Goal: Task Accomplishment & Management: Manage account settings

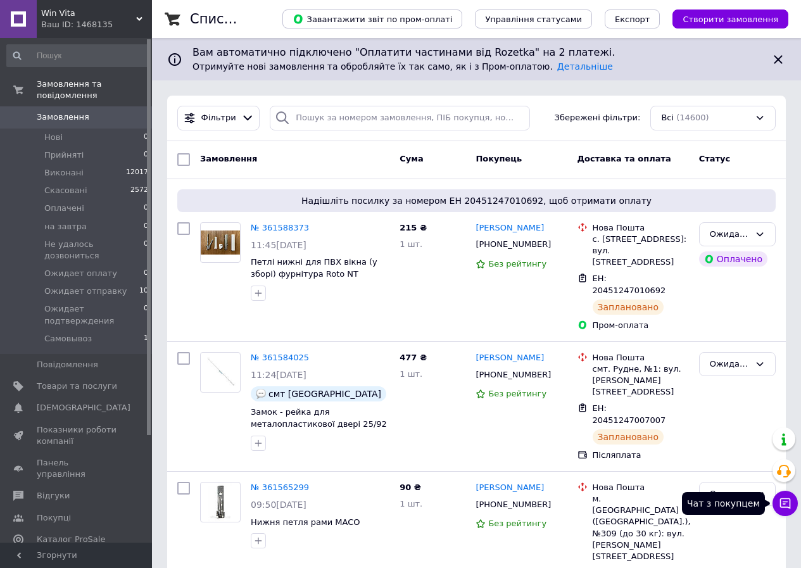
click at [786, 506] on icon at bounding box center [785, 503] width 13 height 13
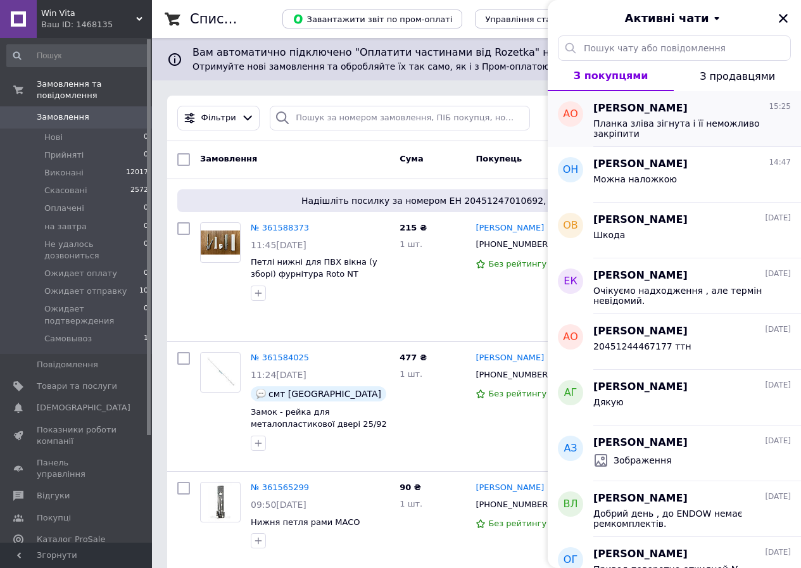
click at [668, 114] on div "[PERSON_NAME] 15:25" at bounding box center [691, 108] width 197 height 15
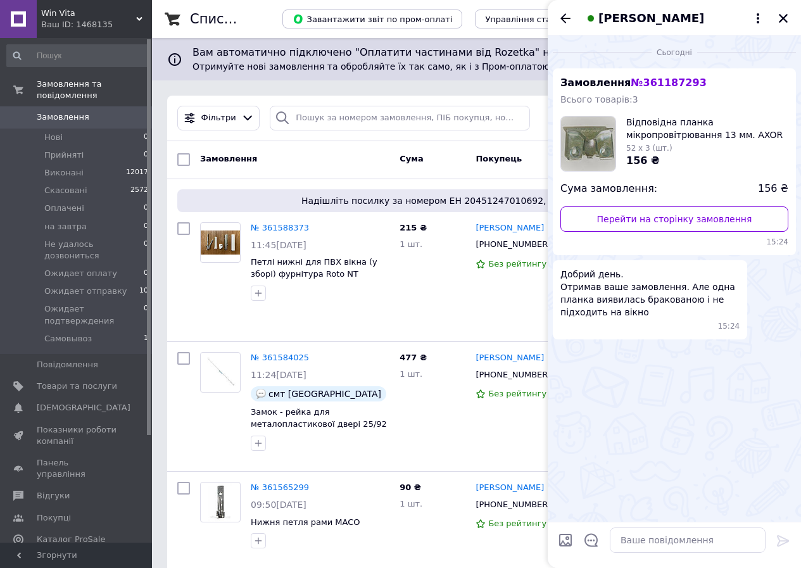
scroll to position [44, 0]
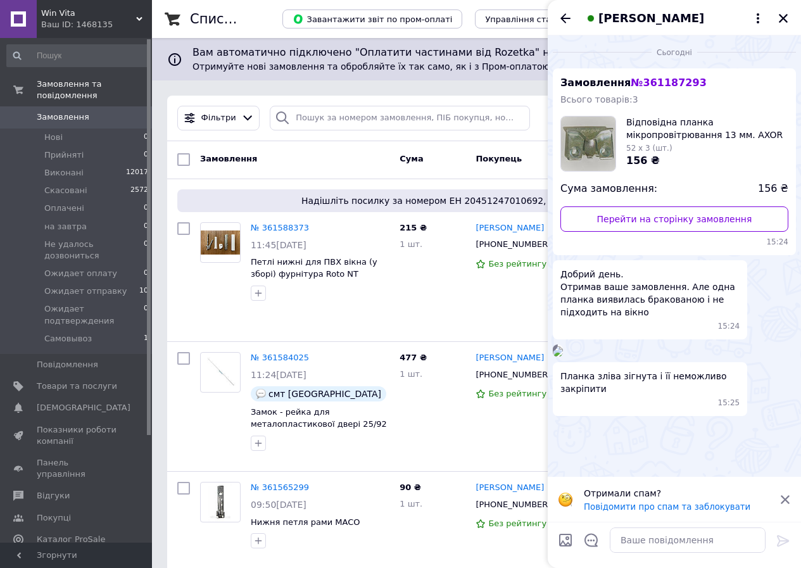
click at [563, 356] on img at bounding box center [558, 351] width 10 height 10
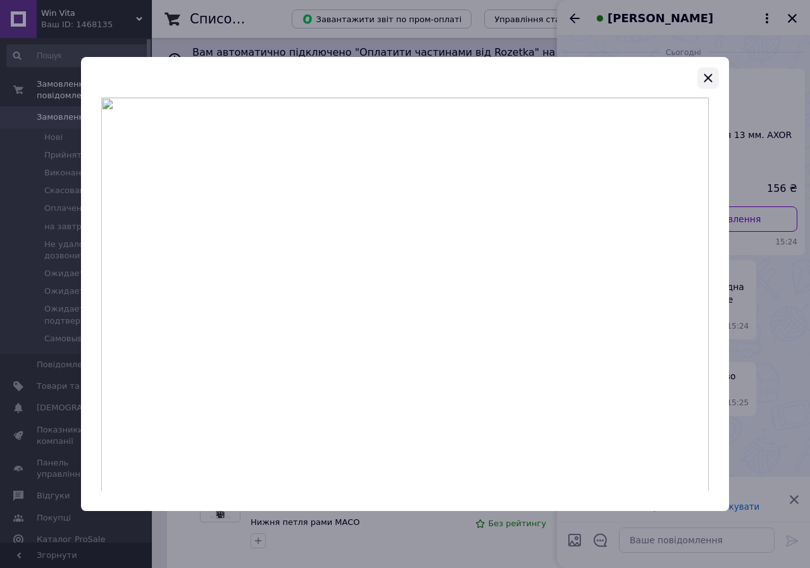
click at [708, 77] on icon "button" at bounding box center [708, 77] width 8 height 8
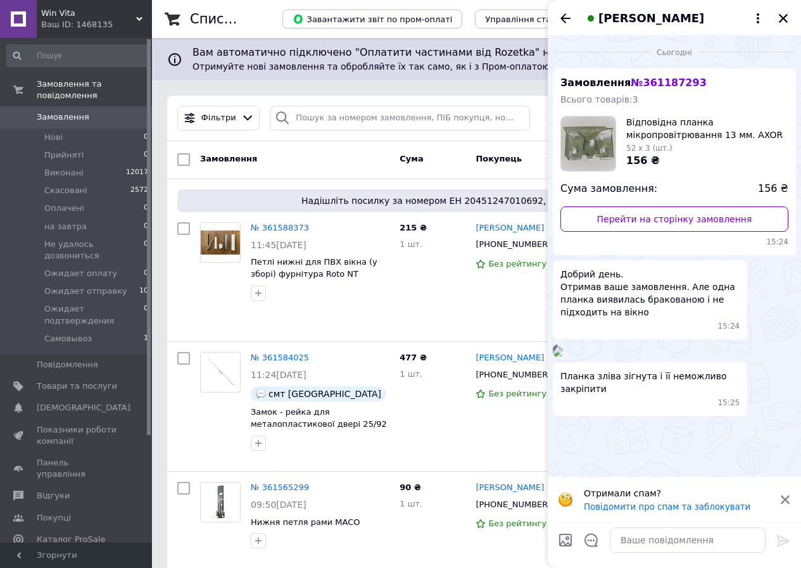
scroll to position [79, 0]
click at [781, 17] on icon "Закрити" at bounding box center [783, 18] width 9 height 9
